Goal: Task Accomplishment & Management: Manage account settings

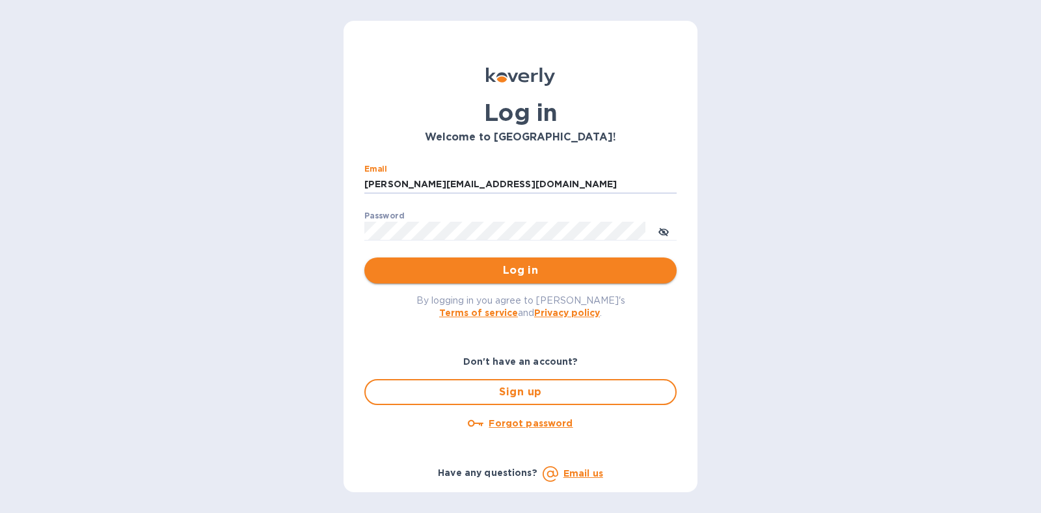
click at [515, 264] on span "Log in" at bounding box center [520, 271] width 291 height 16
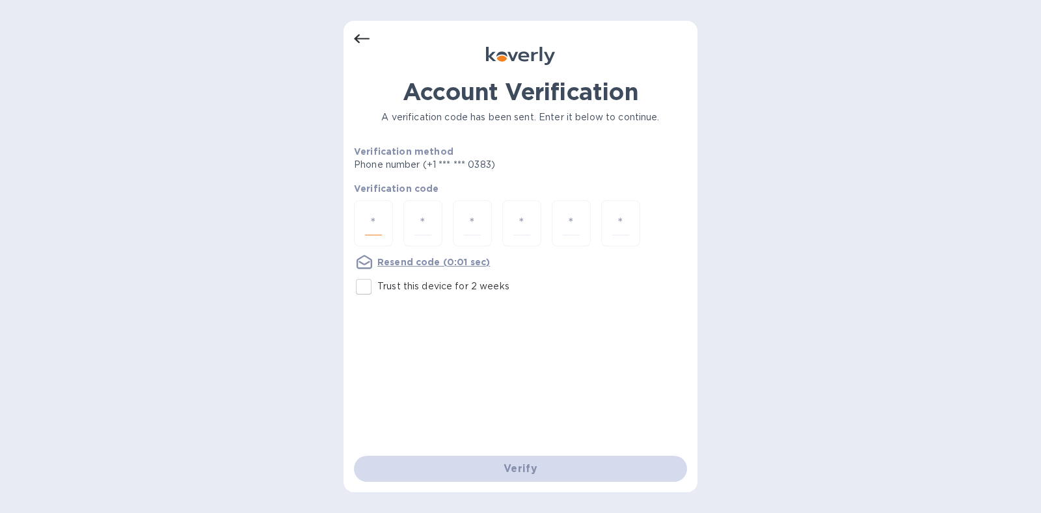
click at [377, 218] on input "number" at bounding box center [373, 223] width 17 height 24
type input "8"
type input "6"
type input "4"
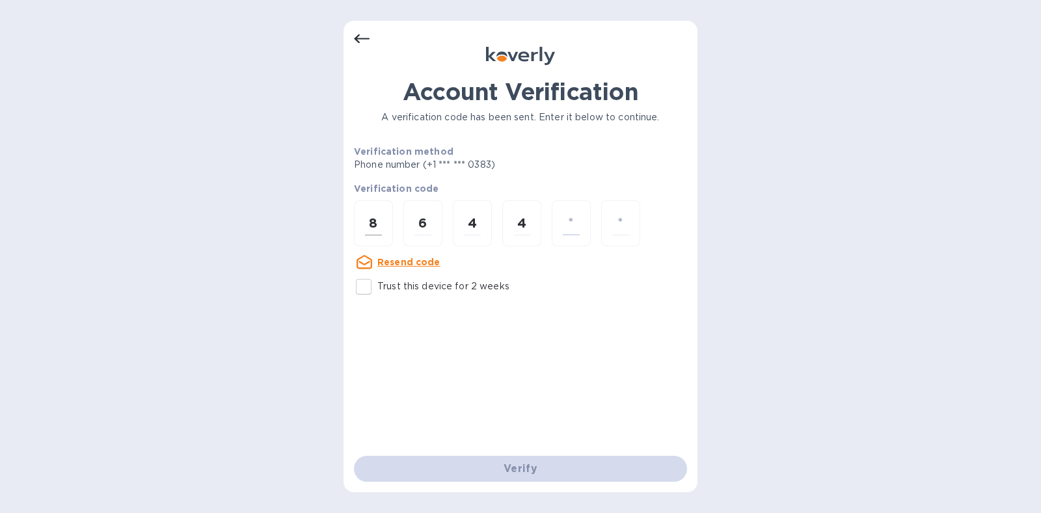
type input "7"
type input "8"
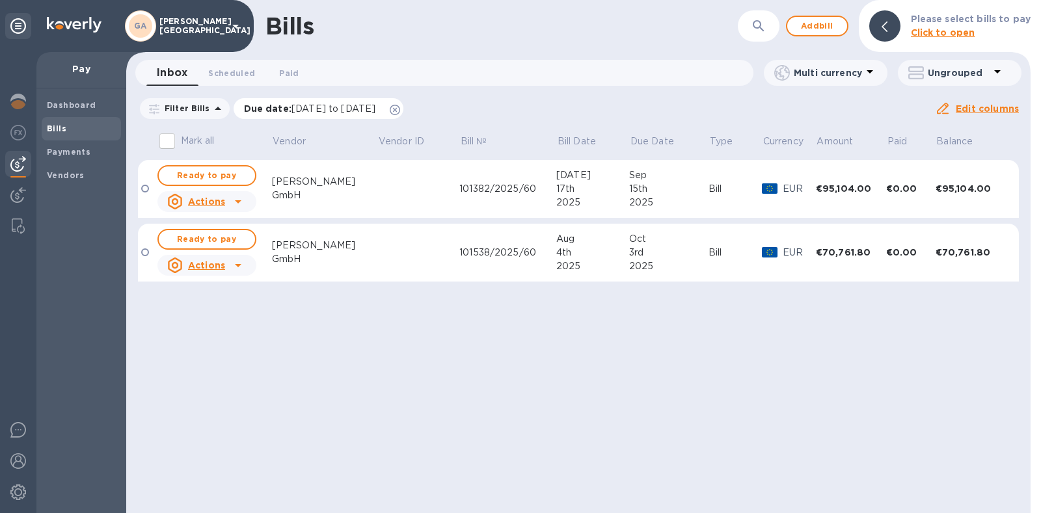
click at [400, 109] on icon at bounding box center [395, 110] width 10 height 10
click at [387, 209] on td at bounding box center [418, 189] width 82 height 59
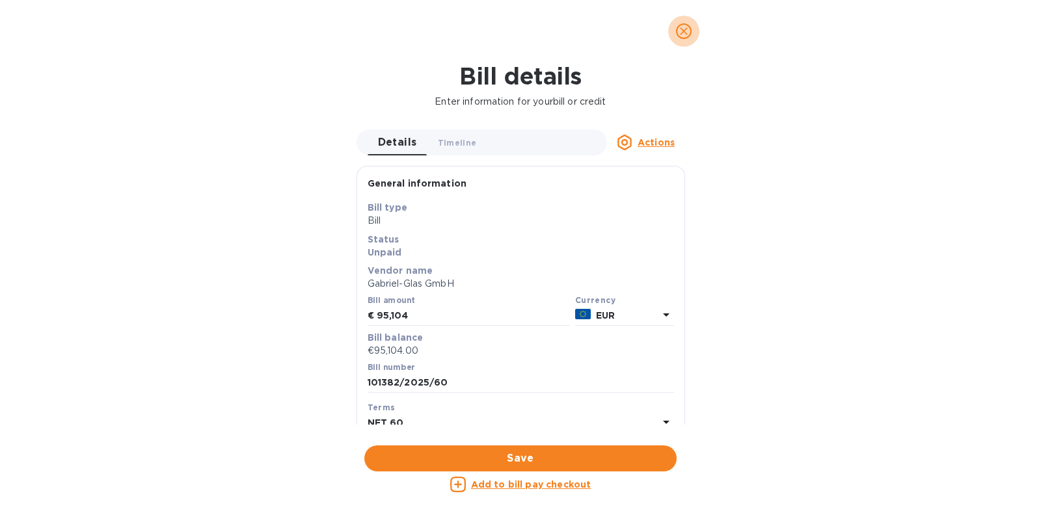
click at [677, 35] on icon "close" at bounding box center [683, 31] width 13 height 13
